Goal: Information Seeking & Learning: Learn about a topic

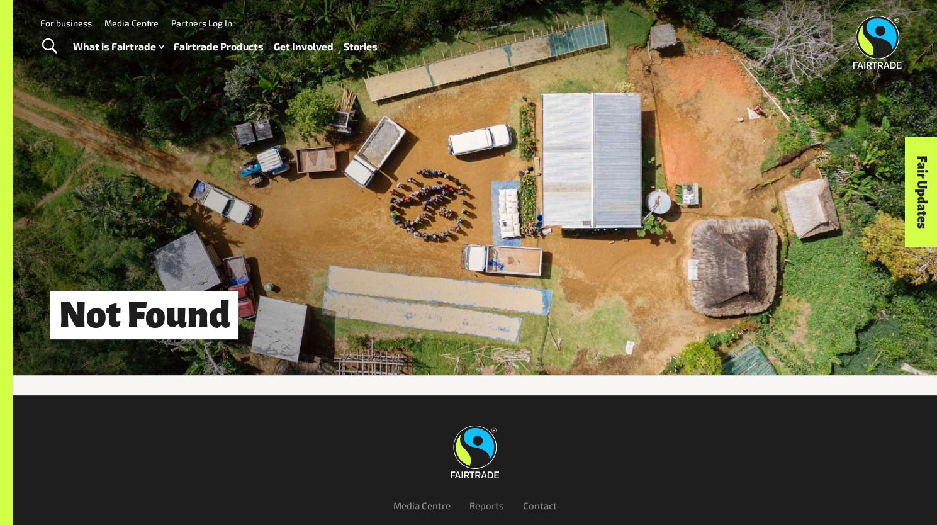
scroll to position [87, 0]
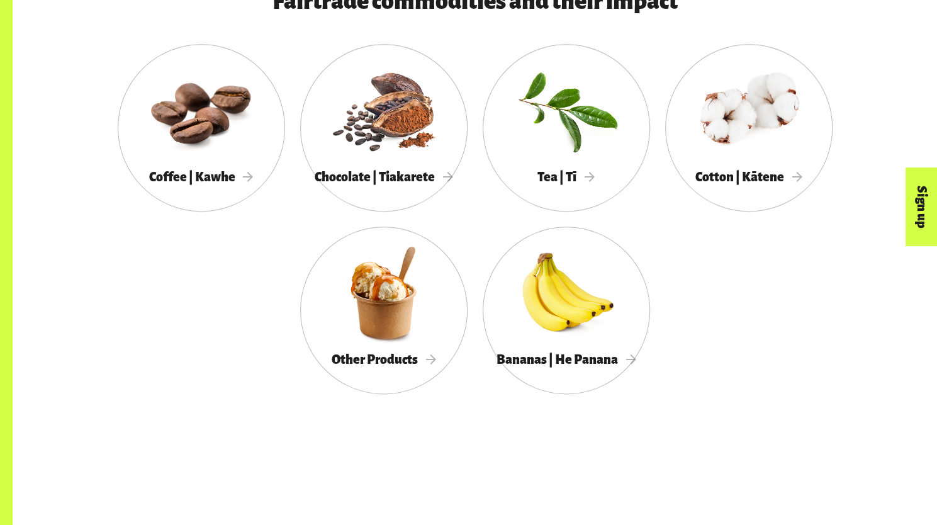
scroll to position [724, 0]
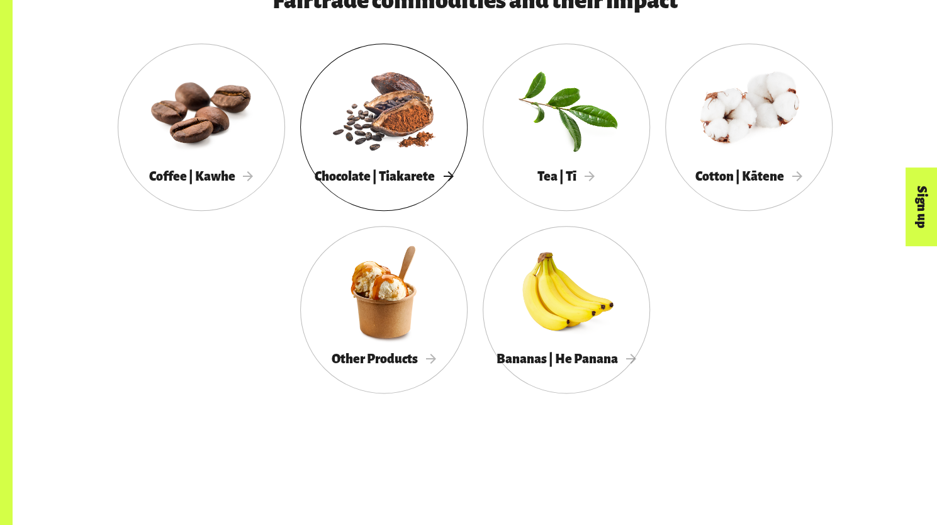
click at [352, 188] on div "Chocolate | Tiakarete" at bounding box center [383, 177] width 167 height 26
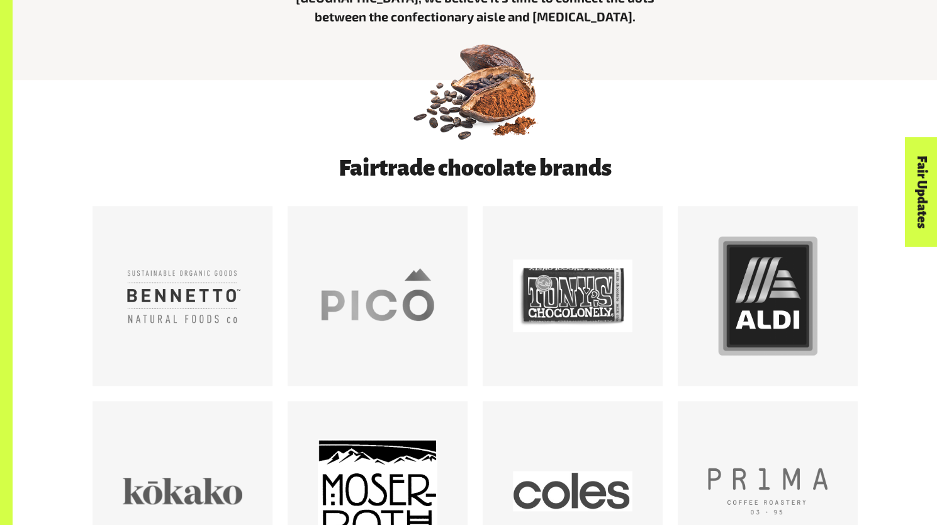
scroll to position [627, 0]
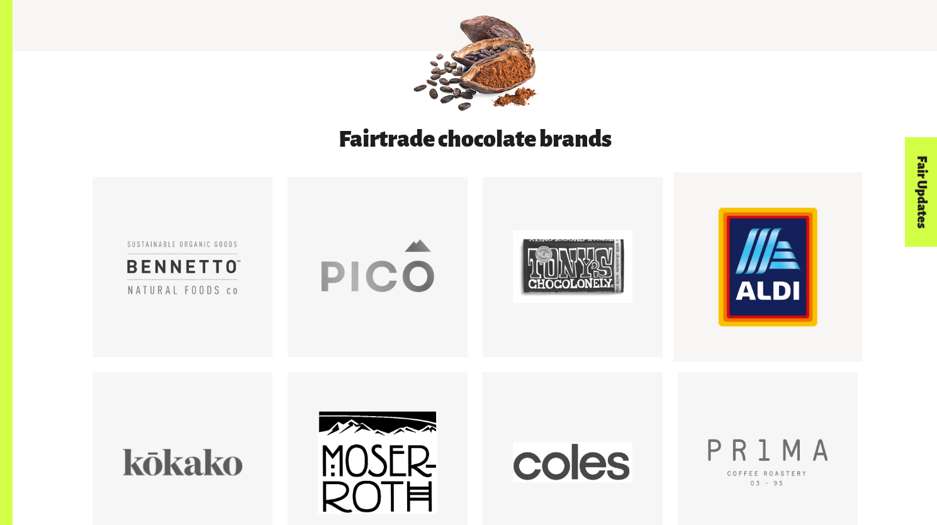
click at [793, 283] on div at bounding box center [768, 267] width 120 height 120
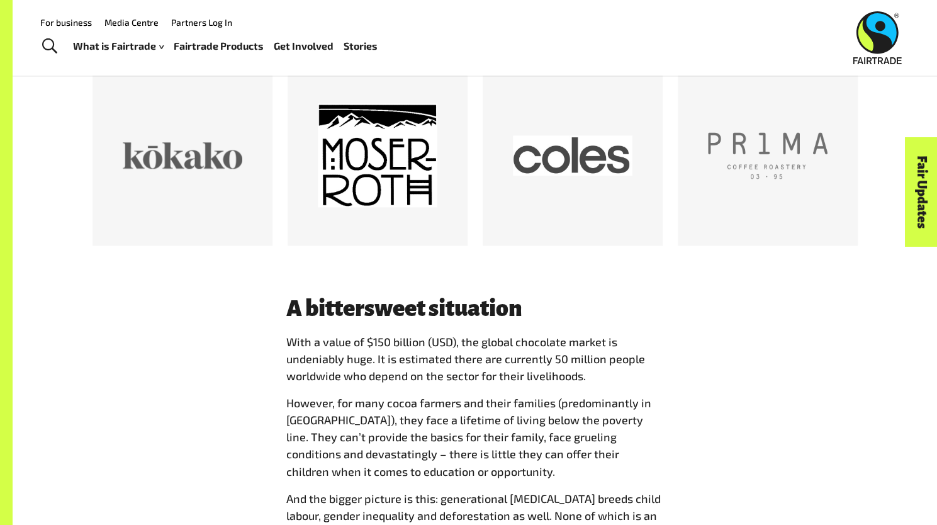
scroll to position [702, 0]
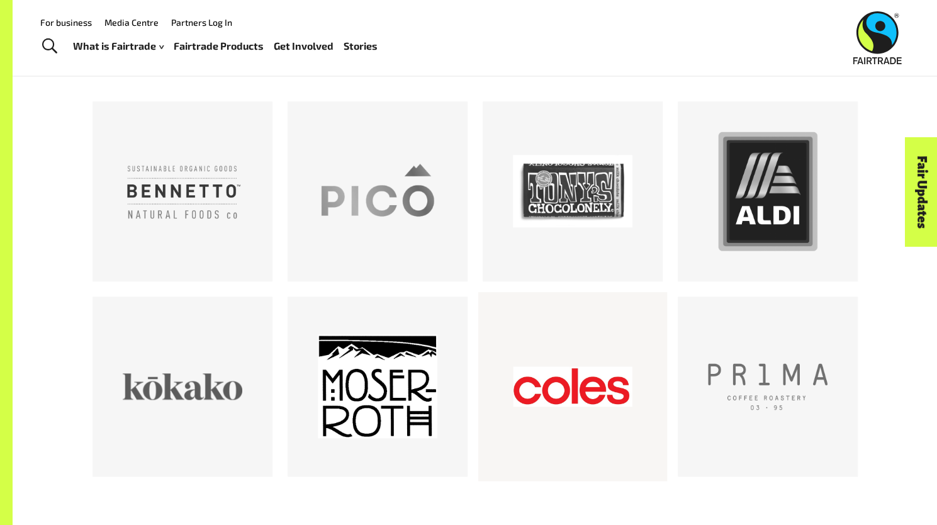
click at [565, 373] on div at bounding box center [573, 387] width 120 height 120
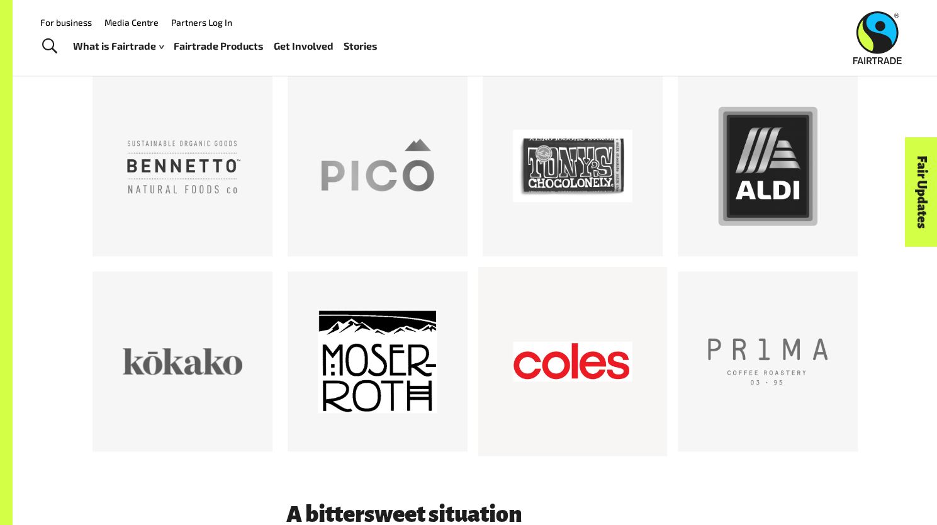
scroll to position [727, 0]
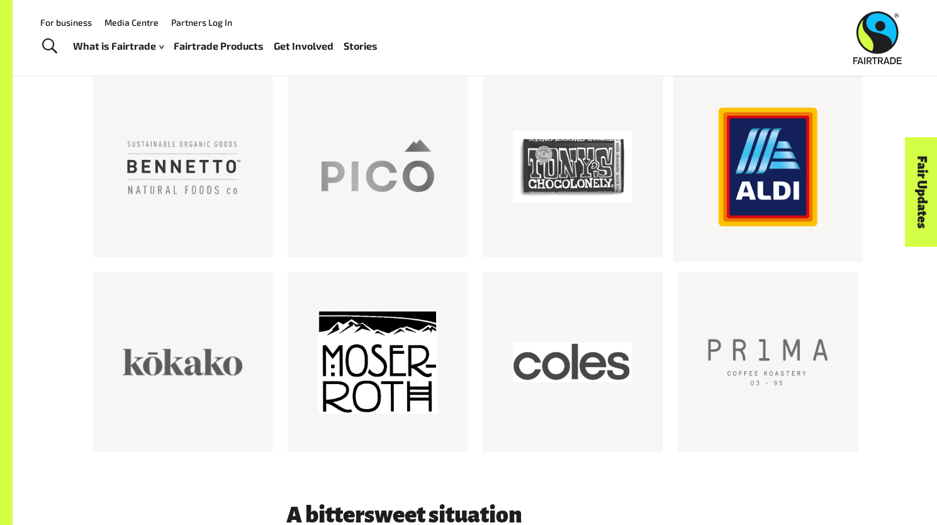
click at [731, 152] on div at bounding box center [768, 167] width 120 height 120
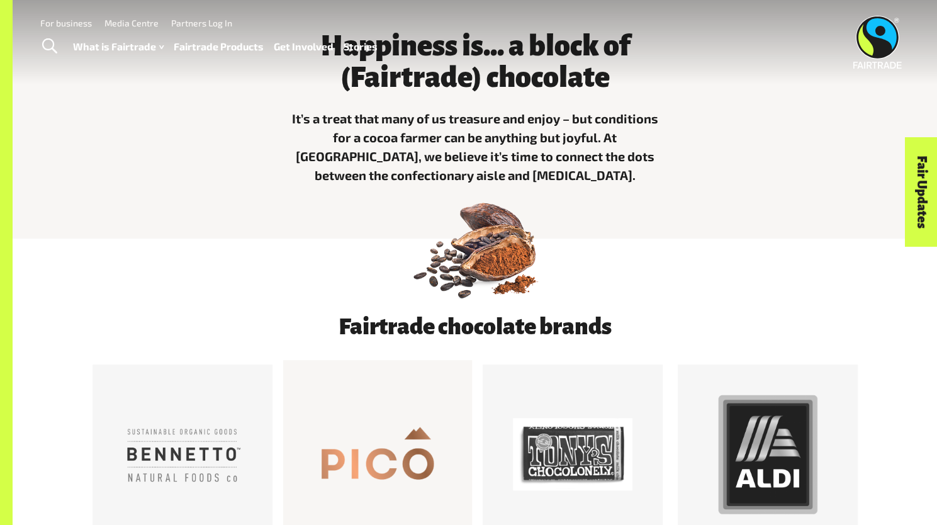
scroll to position [0, 0]
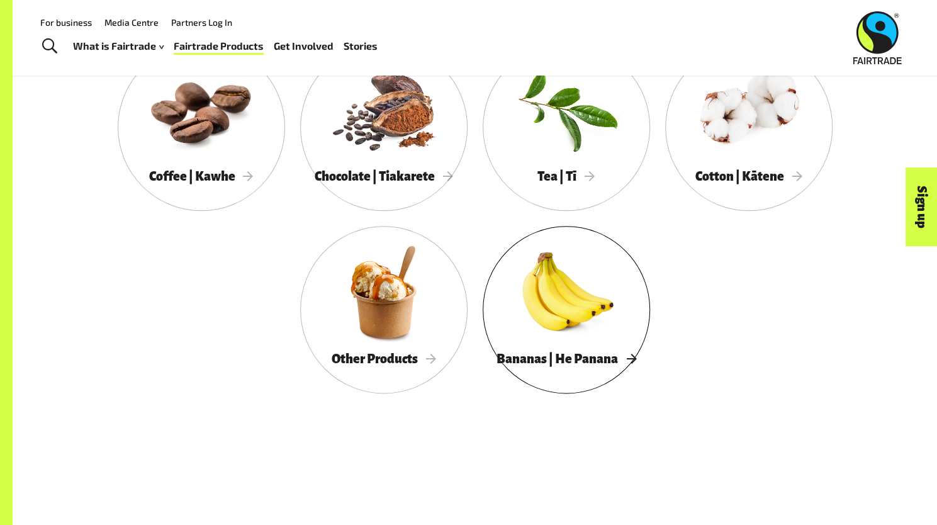
click at [549, 331] on div at bounding box center [566, 291] width 167 height 109
click at [220, 128] on div at bounding box center [201, 109] width 167 height 109
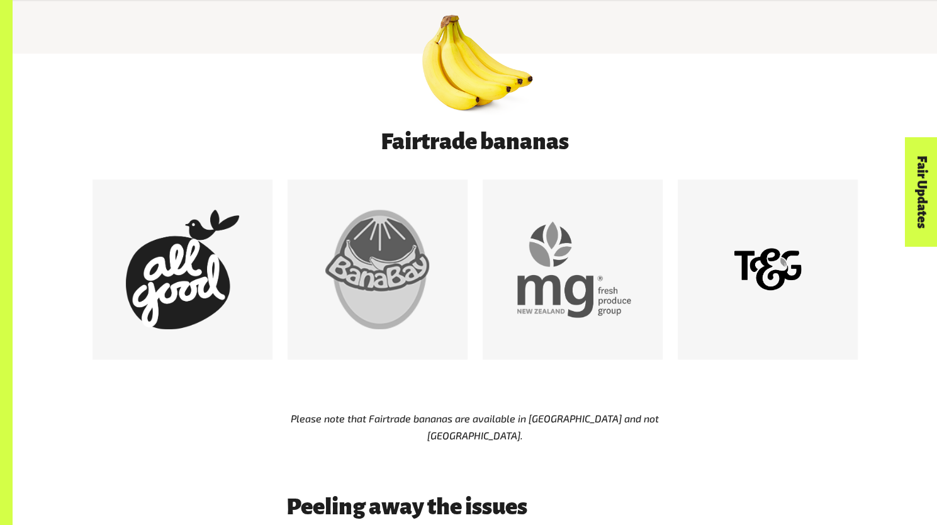
scroll to position [646, 0]
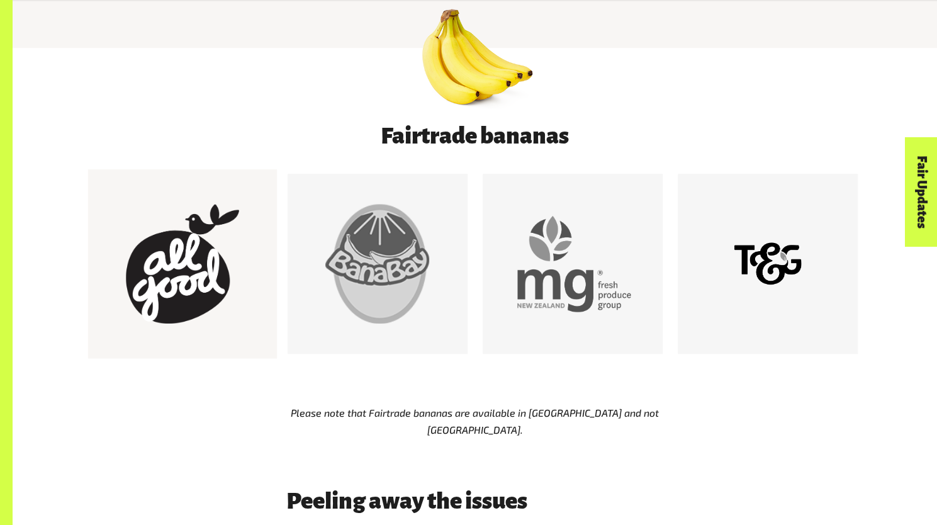
click at [234, 250] on div at bounding box center [183, 264] width 120 height 120
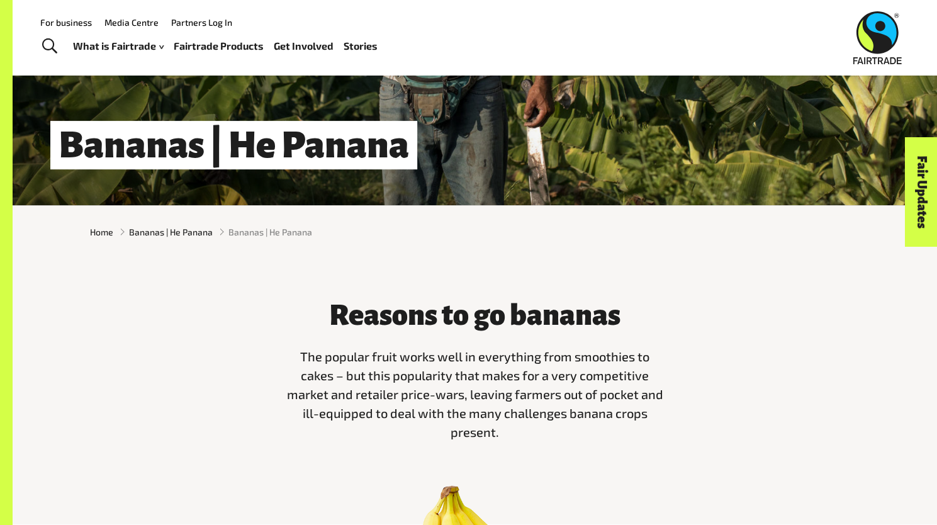
scroll to position [0, 0]
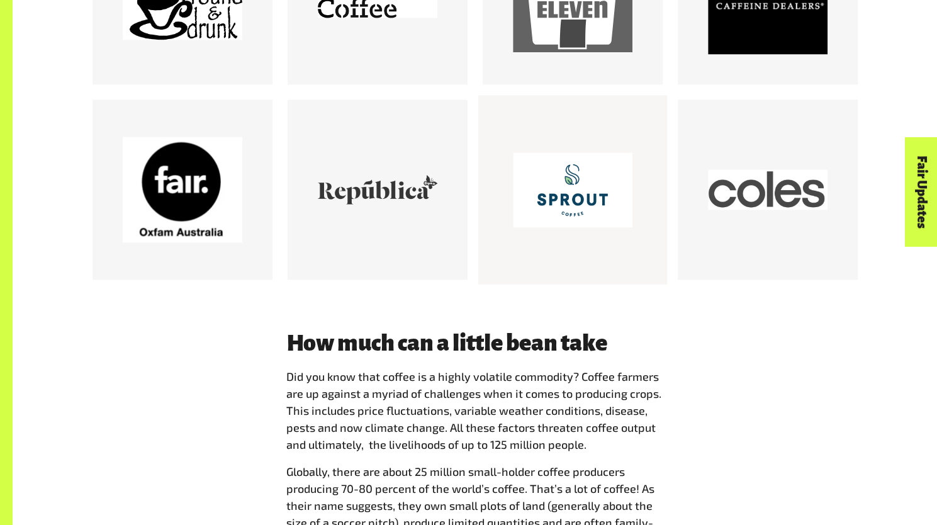
scroll to position [1304, 0]
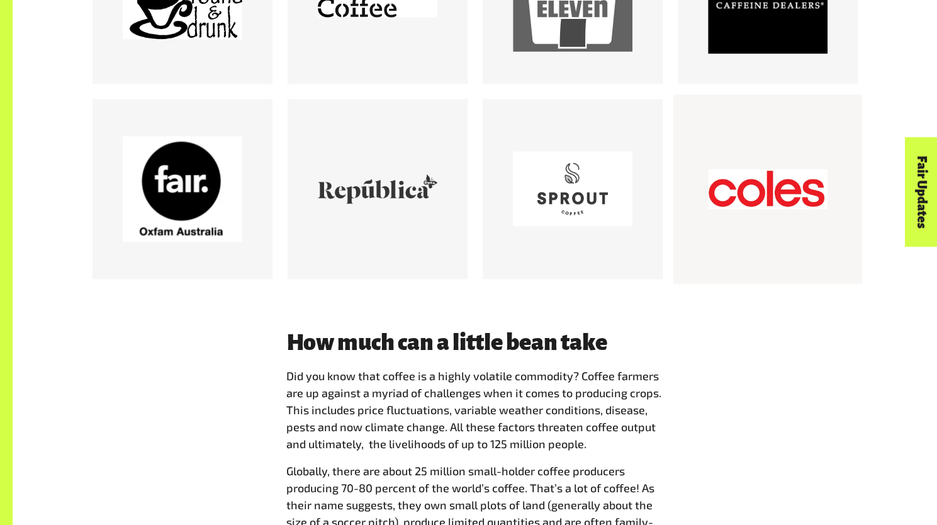
click at [777, 233] on div at bounding box center [768, 189] width 120 height 120
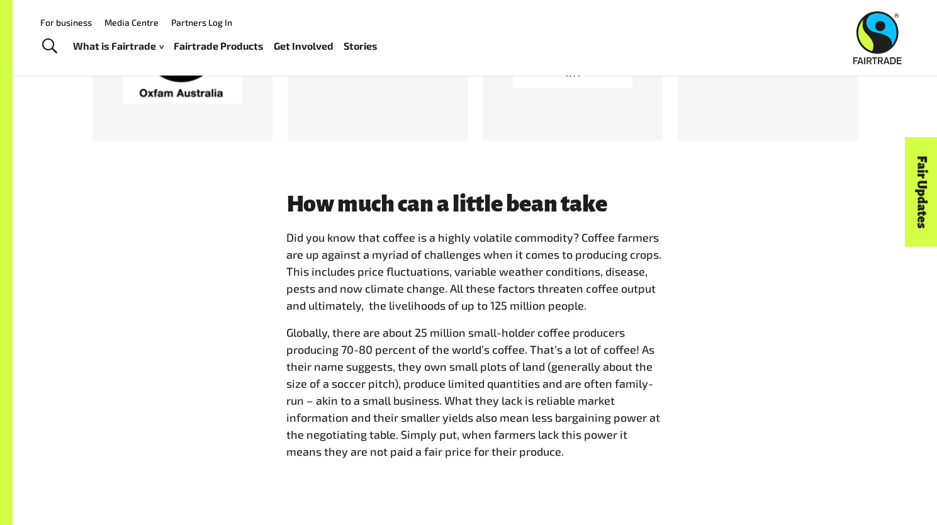
scroll to position [1388, 0]
